Goal: Check status: Check status

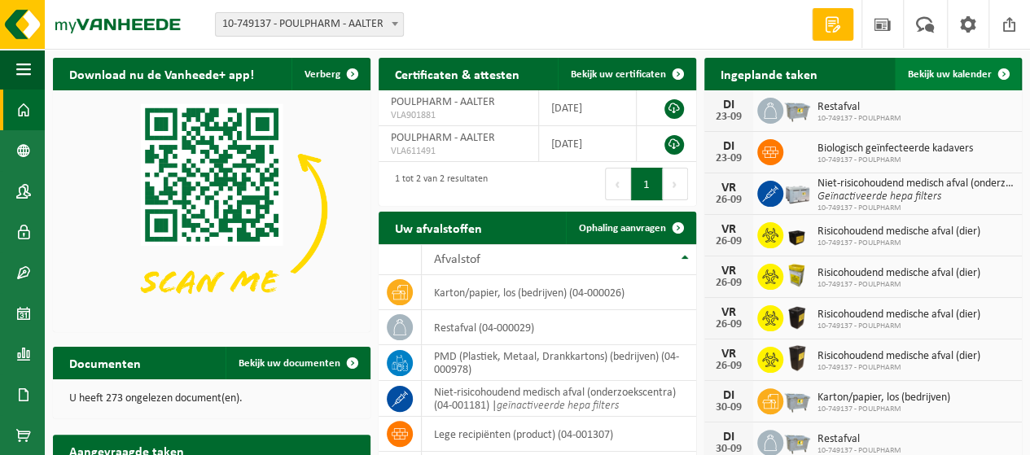
click at [926, 78] on span "Bekijk uw kalender" at bounding box center [950, 74] width 84 height 11
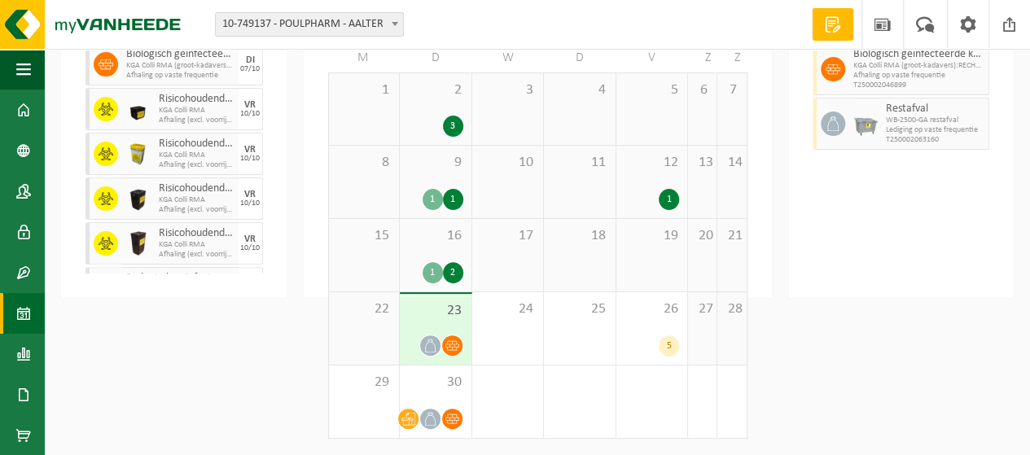
scroll to position [172, 0]
click at [641, 339] on div "5" at bounding box center [651, 345] width 55 height 21
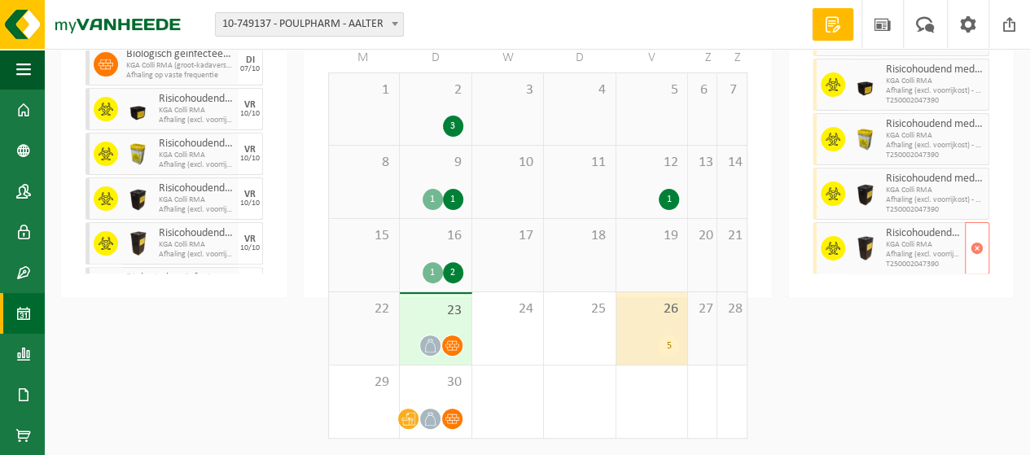
scroll to position [0, 0]
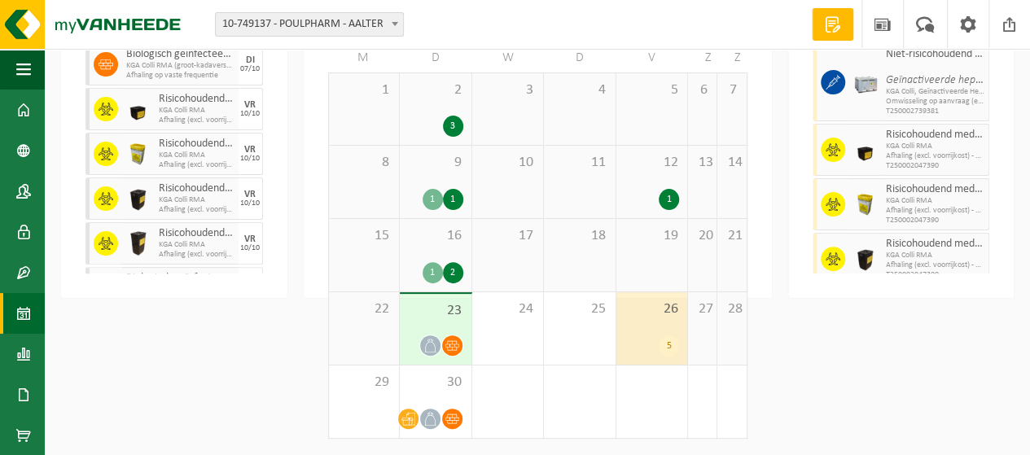
click at [436, 318] on span "23" at bounding box center [435, 311] width 55 height 18
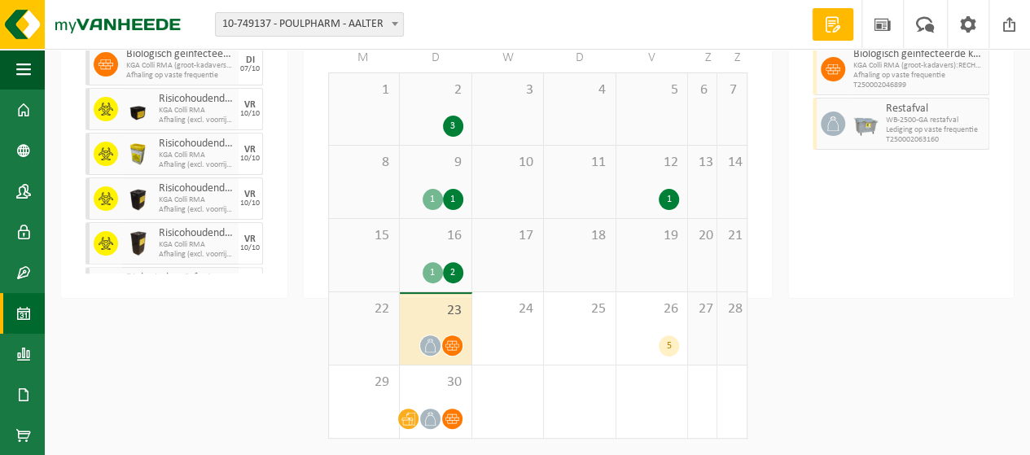
click at [450, 266] on div "2" at bounding box center [453, 272] width 20 height 21
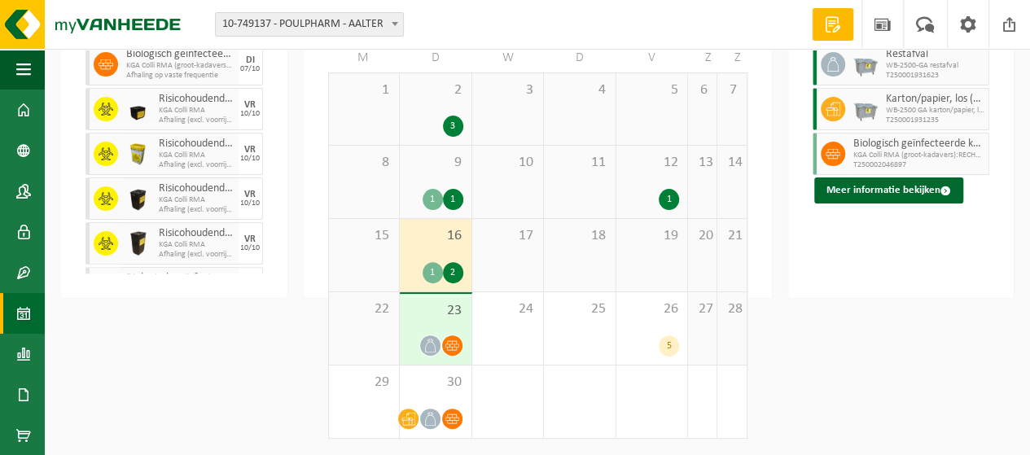
click at [658, 185] on div "12 1" at bounding box center [652, 182] width 72 height 72
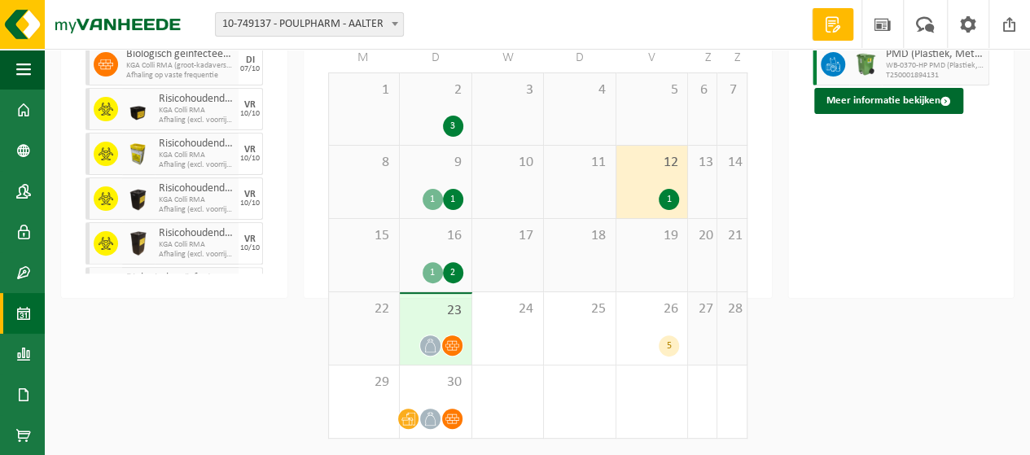
scroll to position [157, 0]
click at [433, 271] on div "16 1 2" at bounding box center [436, 255] width 72 height 72
